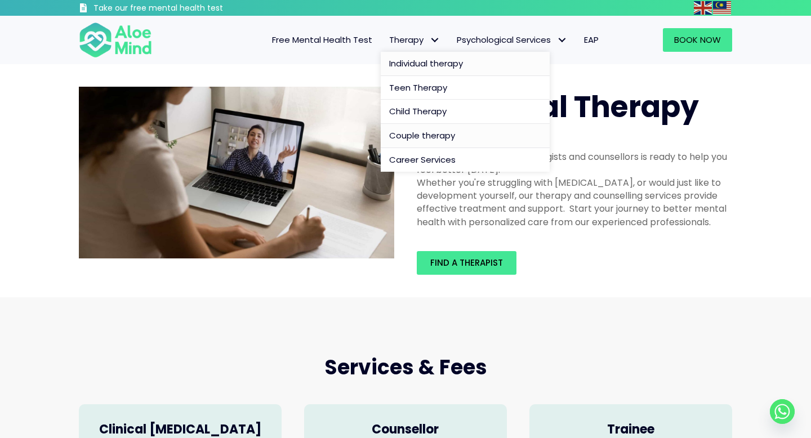
click at [422, 134] on span "Couple therapy" at bounding box center [422, 136] width 66 height 12
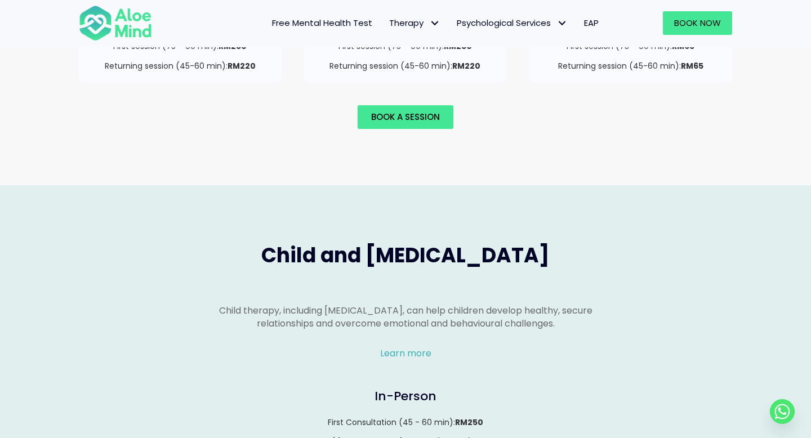
scroll to position [827, 0]
